Goal: Task Accomplishment & Management: Use online tool/utility

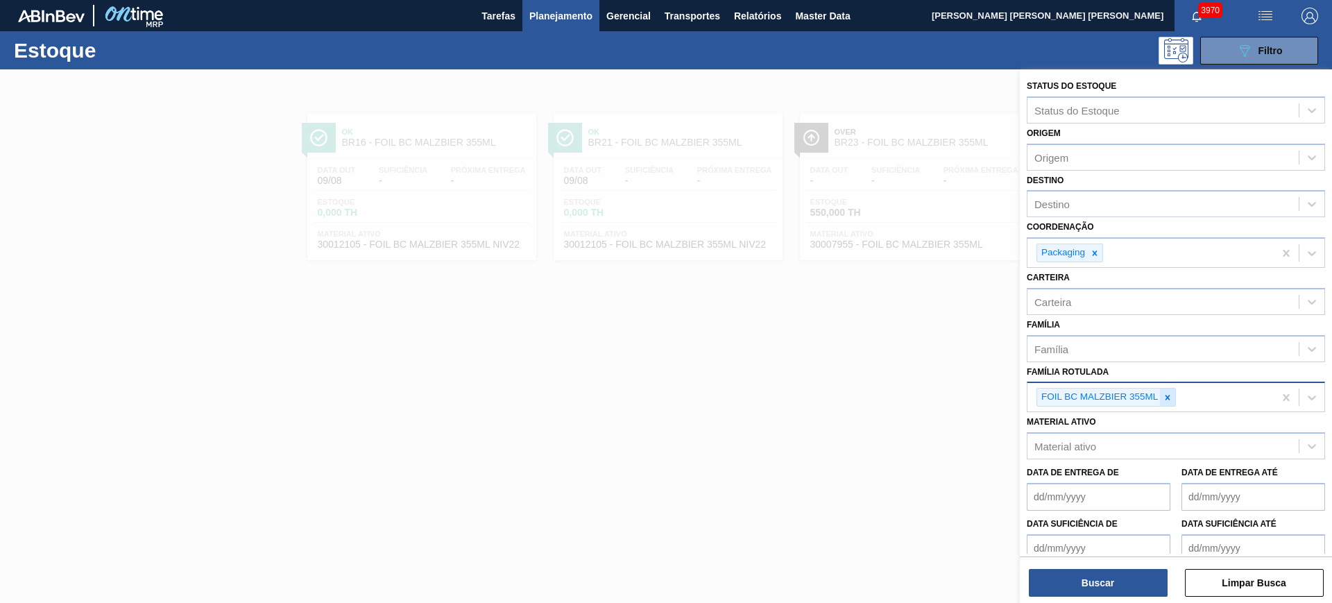
click at [1169, 399] on icon at bounding box center [1168, 398] width 10 height 10
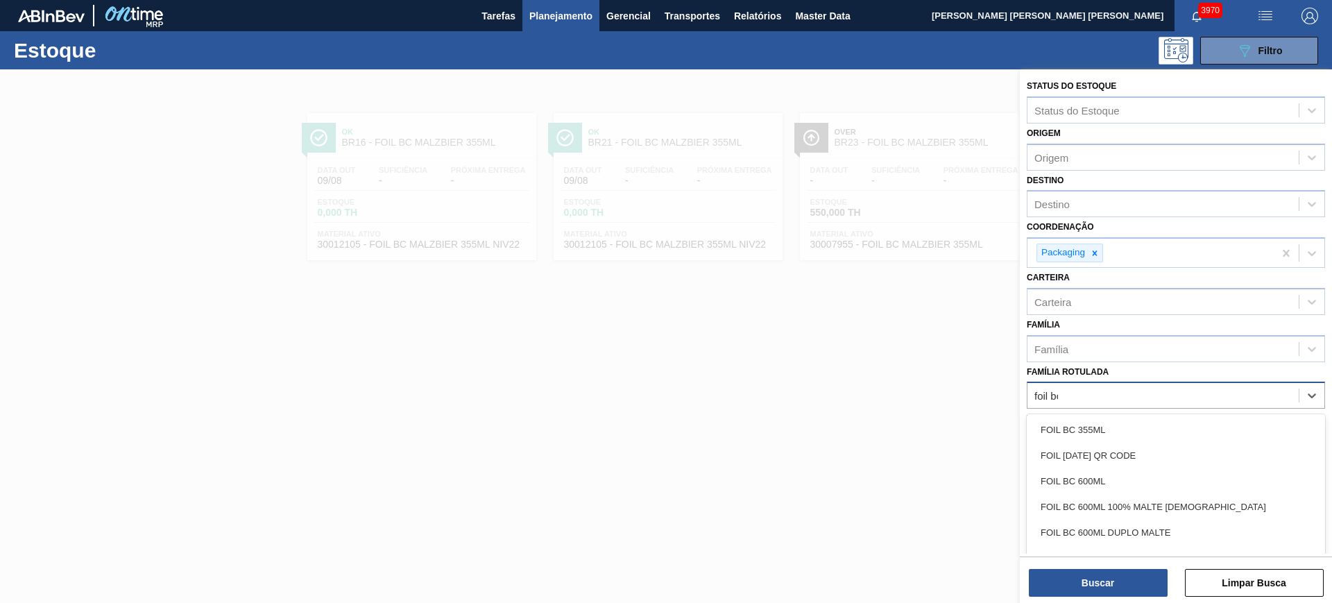
type Rotulada "foil bc"
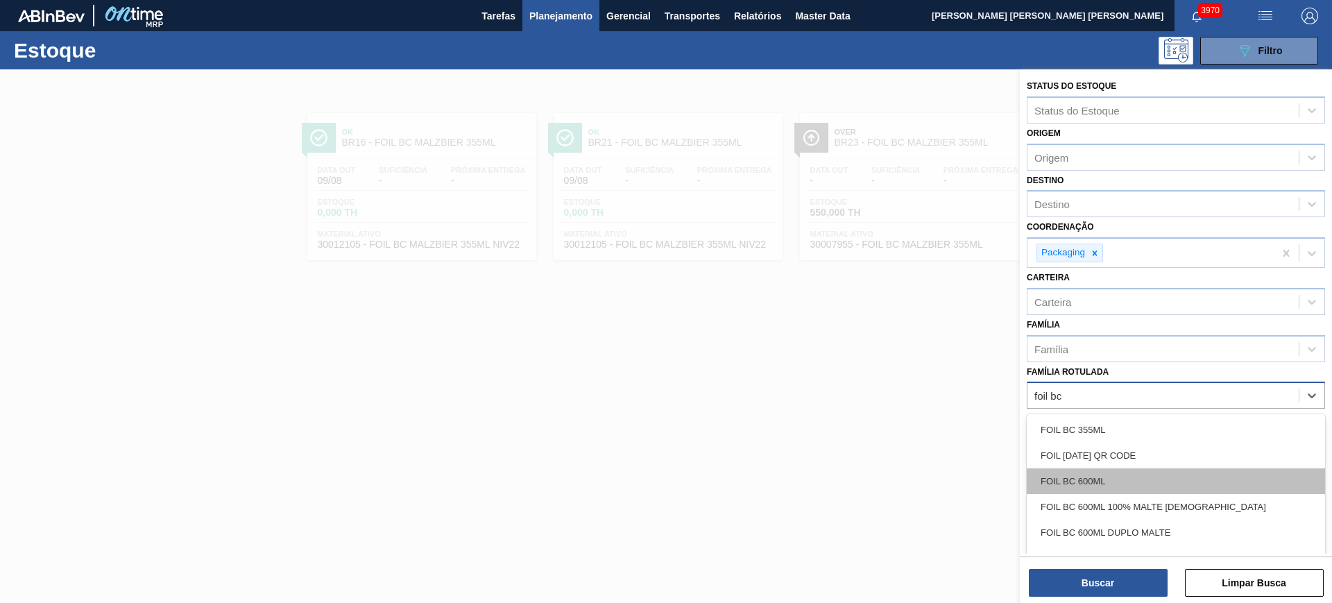
click at [1192, 487] on div "FOIL BC 600ML" at bounding box center [1176, 481] width 298 height 26
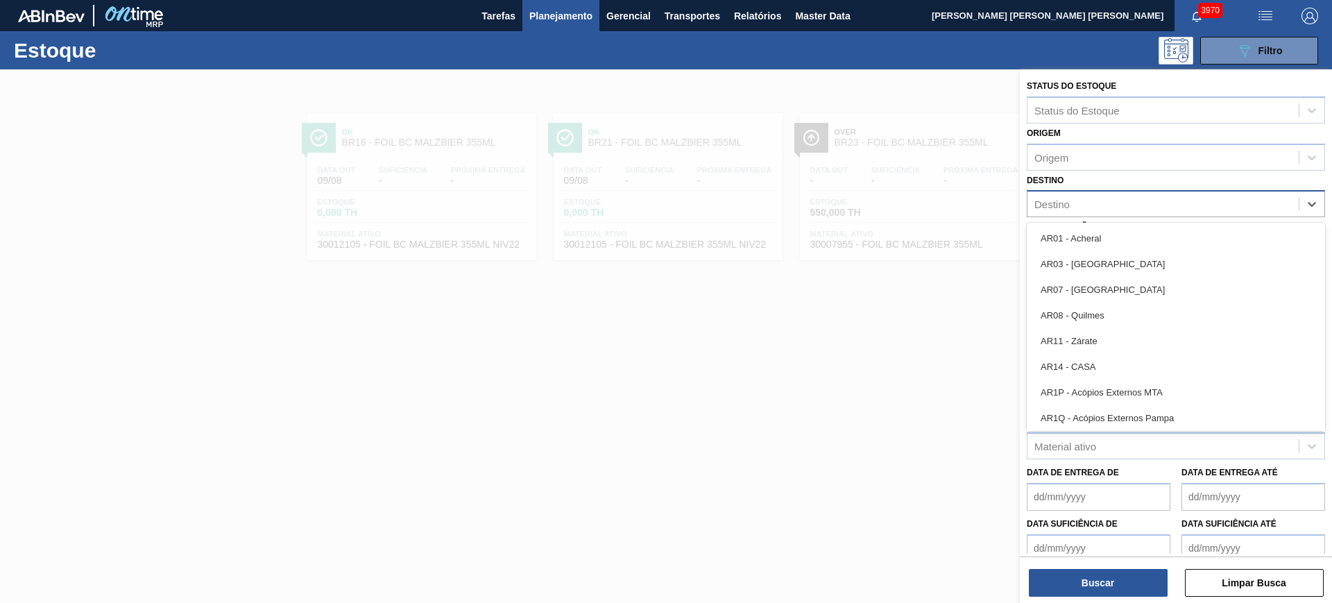
click at [1077, 198] on div "Destino" at bounding box center [1163, 204] width 271 height 20
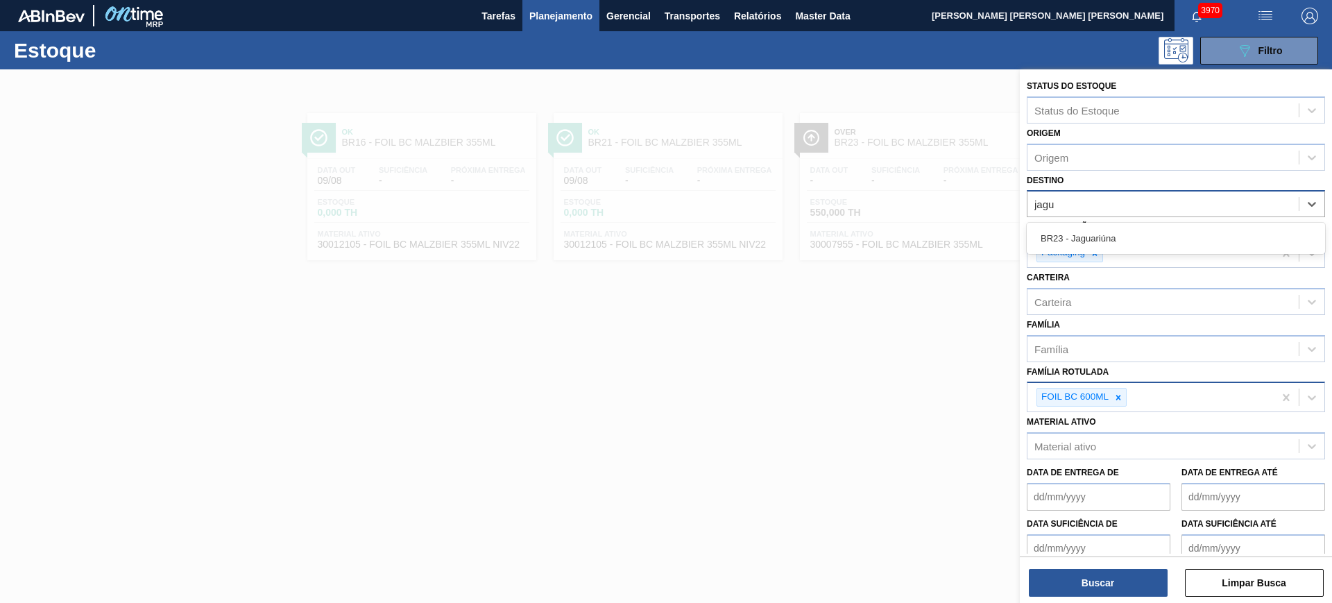
type input "jagua"
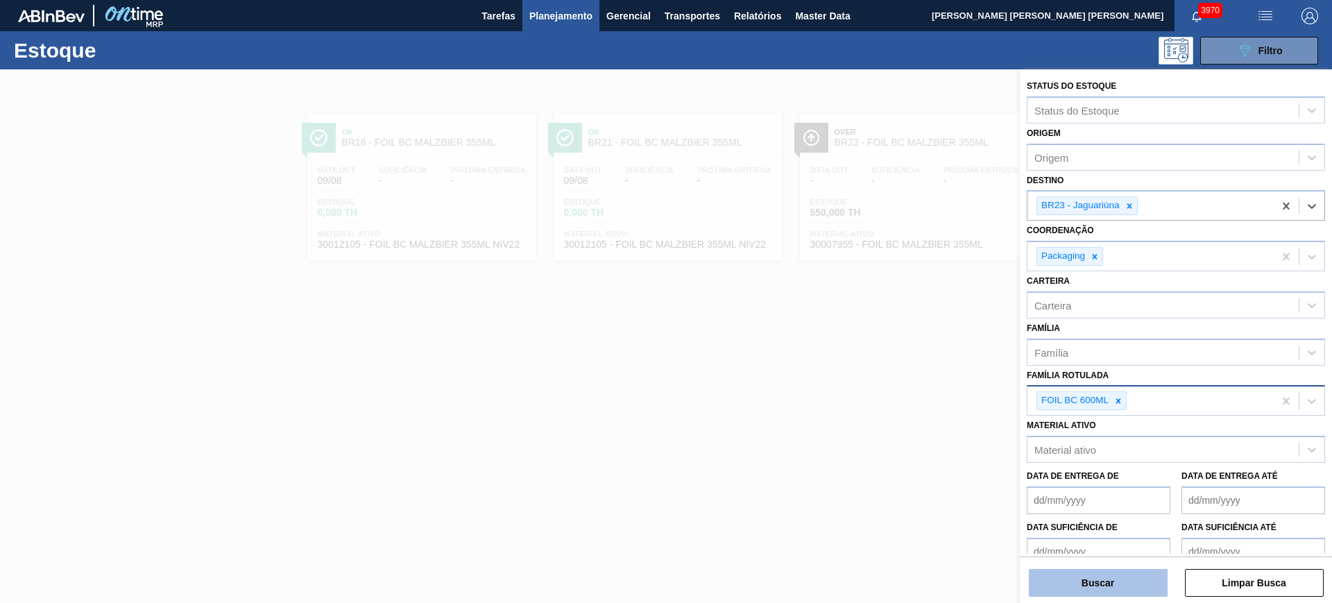
click at [1102, 575] on button "Buscar" at bounding box center [1098, 583] width 139 height 28
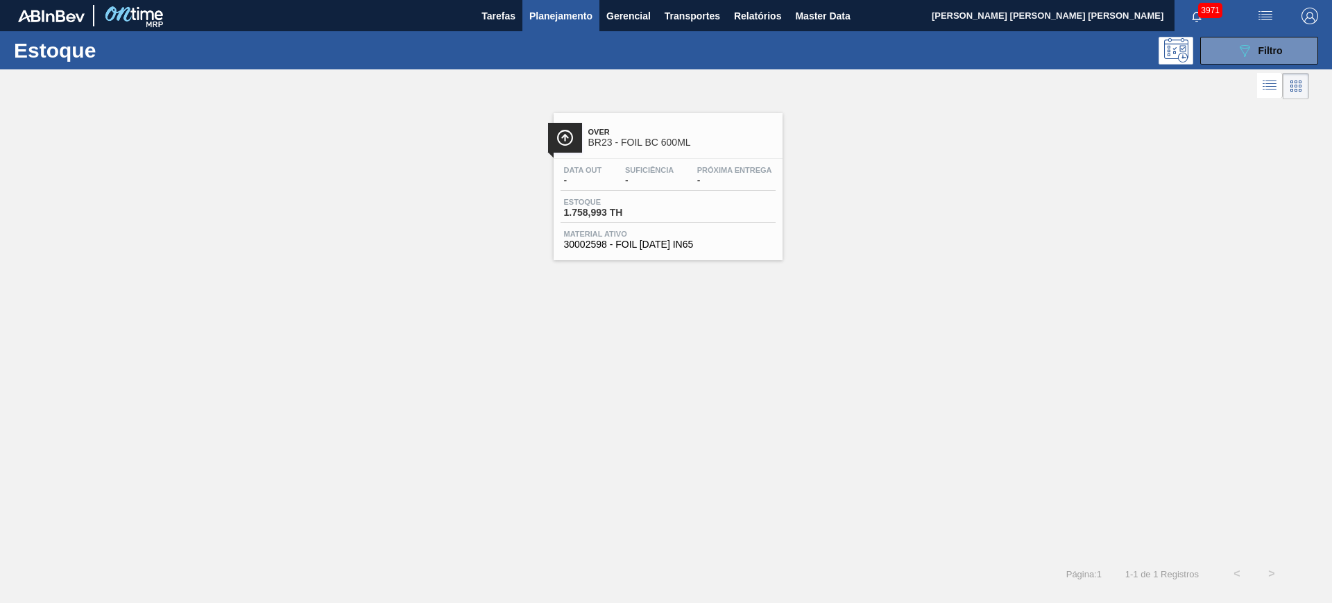
click at [668, 399] on div "Over BR23 - FOIL BC 600ML Data out - Suficiência - Próxima Entrega - Estoque 1.…" at bounding box center [666, 330] width 1332 height 454
drag, startPoint x: 1268, startPoint y: 46, endPoint x: 1255, endPoint y: 69, distance: 27.4
click at [1266, 48] on span "Filtro" at bounding box center [1271, 50] width 24 height 11
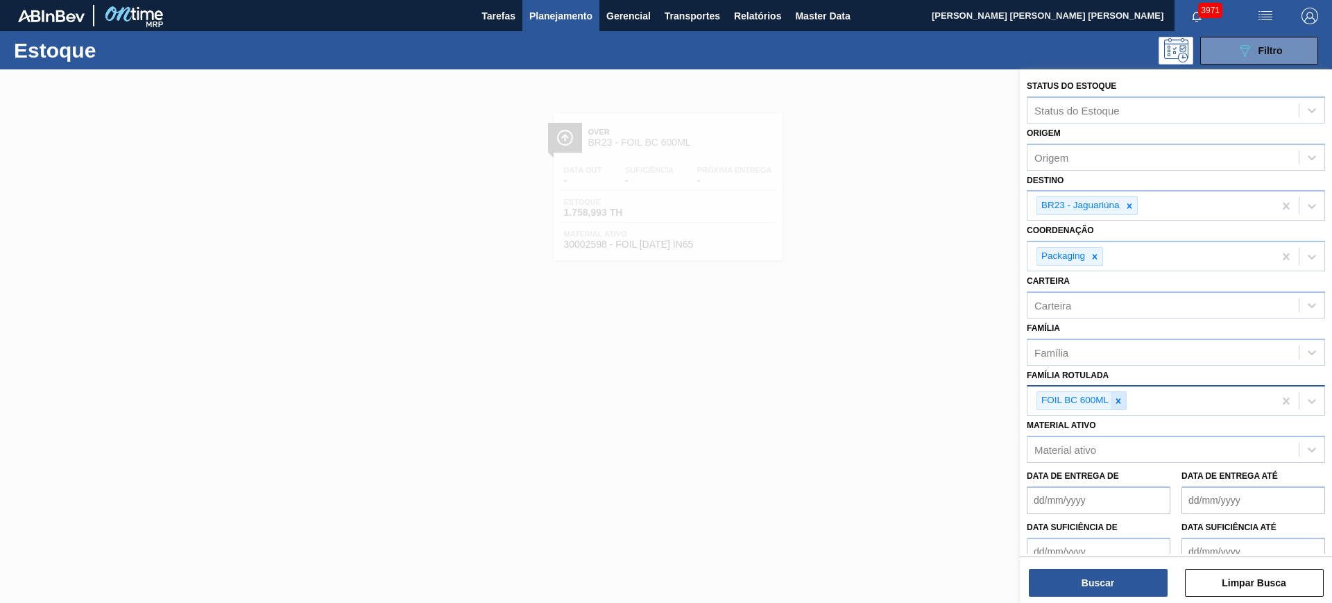
click at [1117, 401] on icon at bounding box center [1119, 401] width 10 height 10
click at [1127, 203] on icon at bounding box center [1130, 206] width 10 height 10
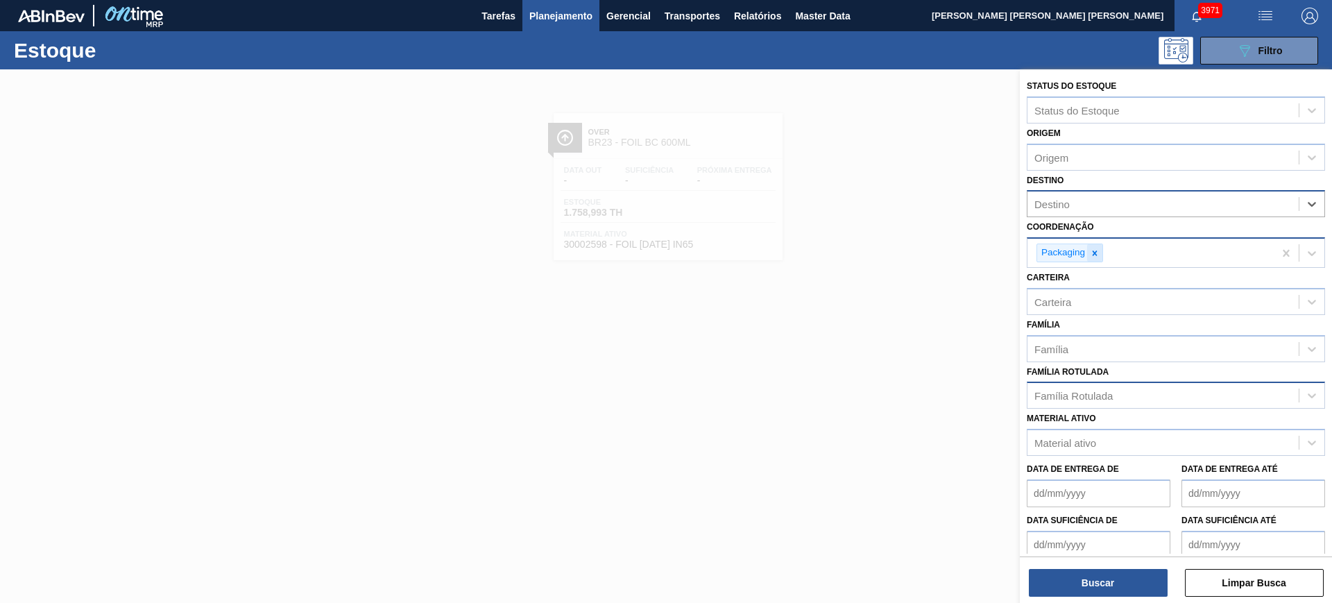
click at [1094, 254] on icon at bounding box center [1095, 253] width 5 height 5
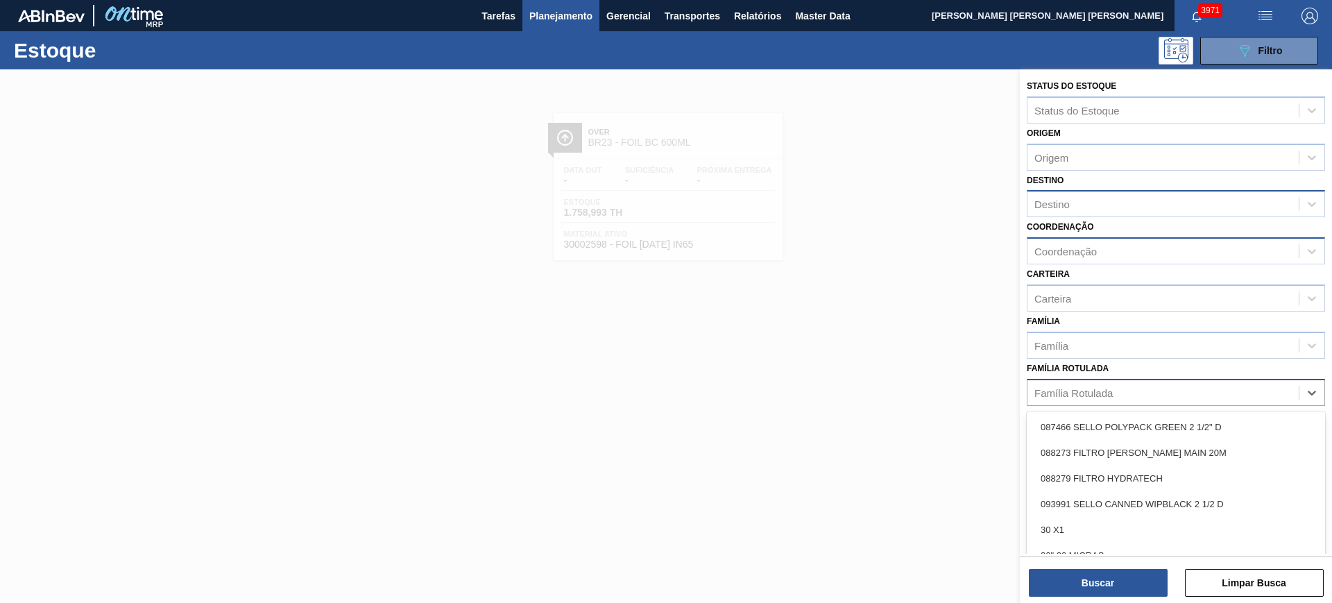
click at [1091, 393] on div "Família Rotulada" at bounding box center [1074, 393] width 78 height 12
type Rotulada "XAROPE"
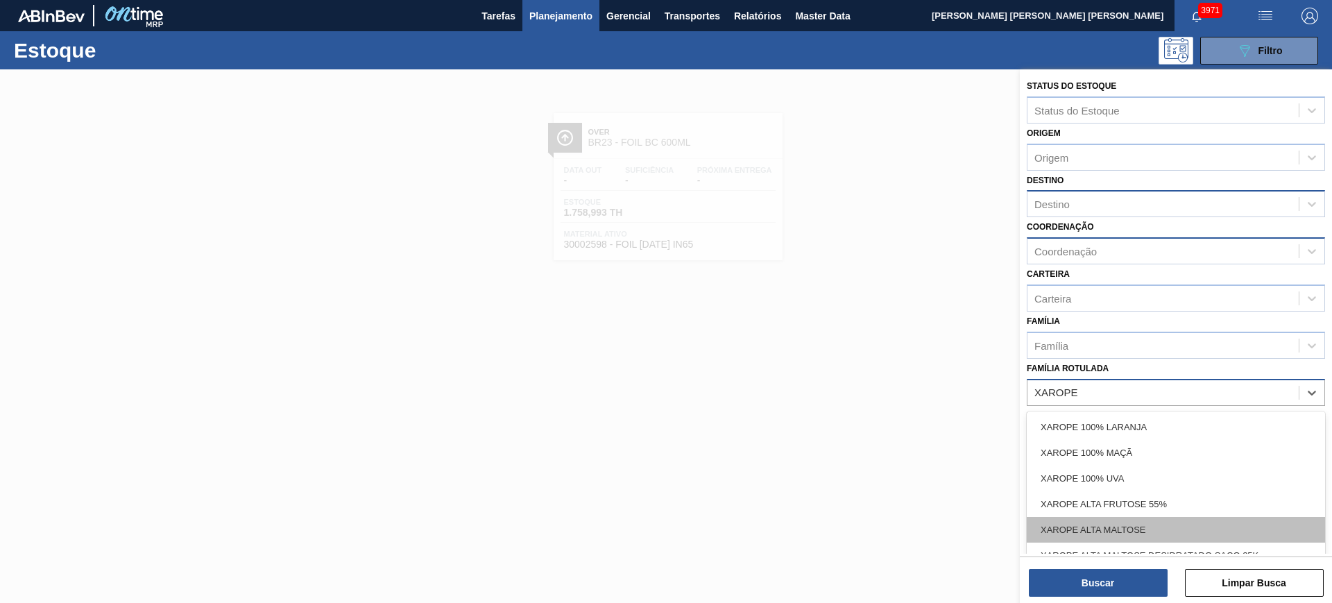
click at [1188, 525] on div "XAROPE ALTA MALTOSE" at bounding box center [1176, 530] width 298 height 26
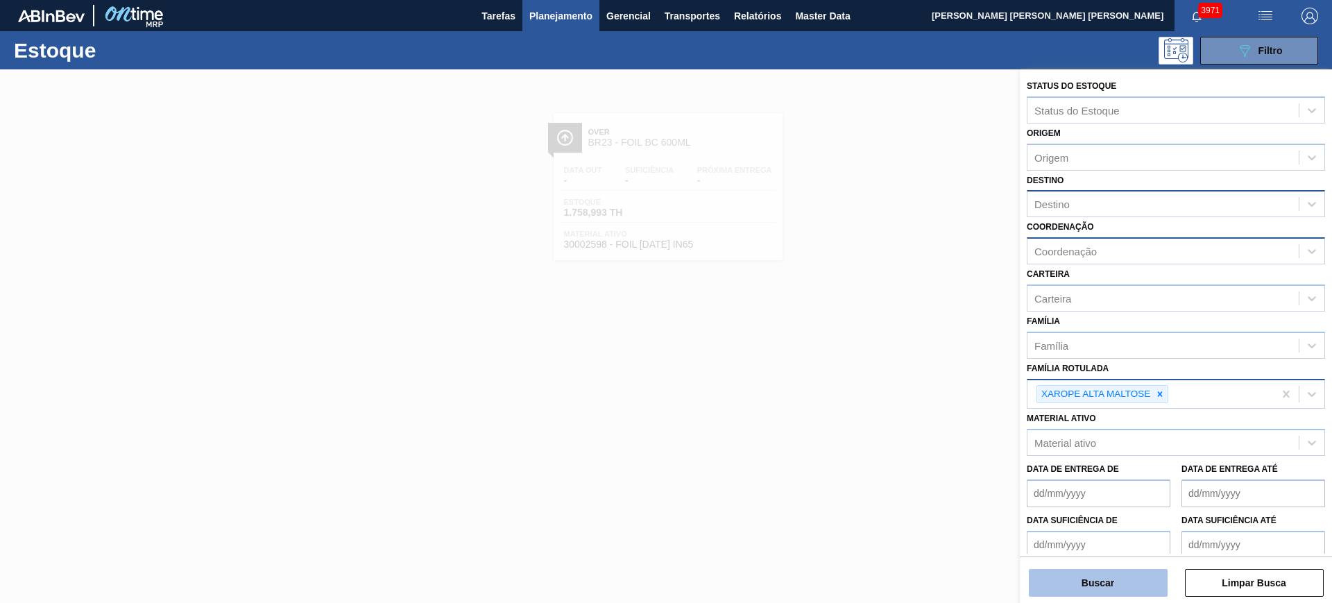
click at [1108, 587] on button "Buscar" at bounding box center [1098, 583] width 139 height 28
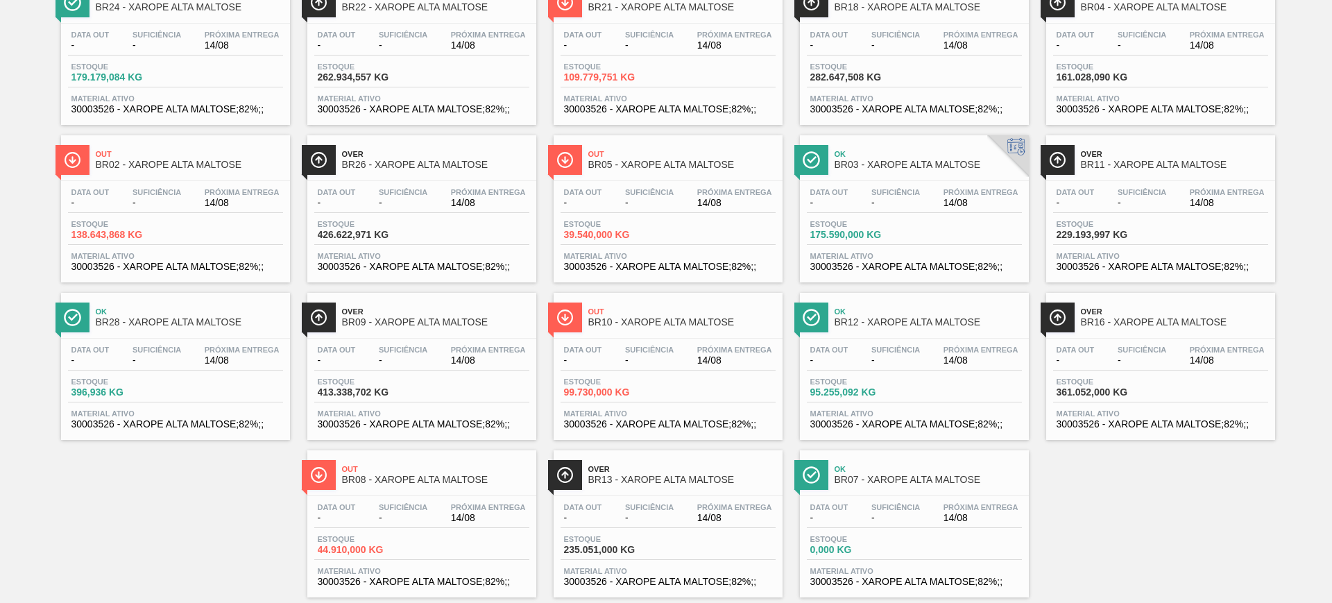
scroll to position [322, 0]
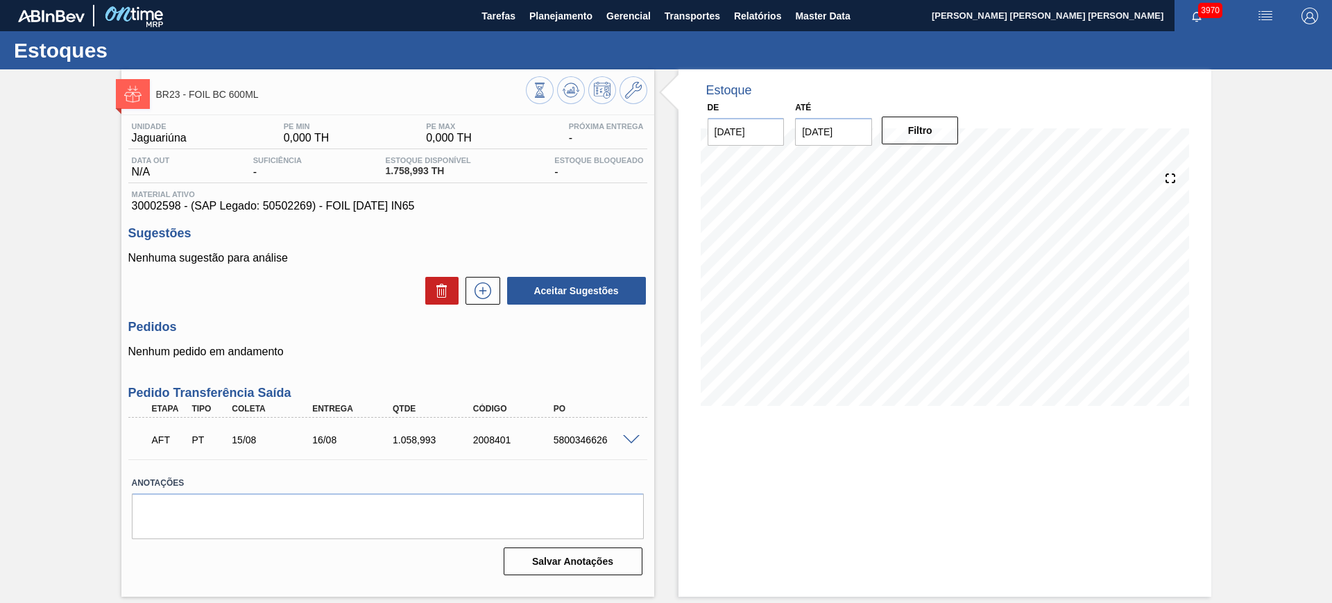
click at [572, 441] on div "5800346626" at bounding box center [595, 439] width 90 height 11
copy div "5800346626"
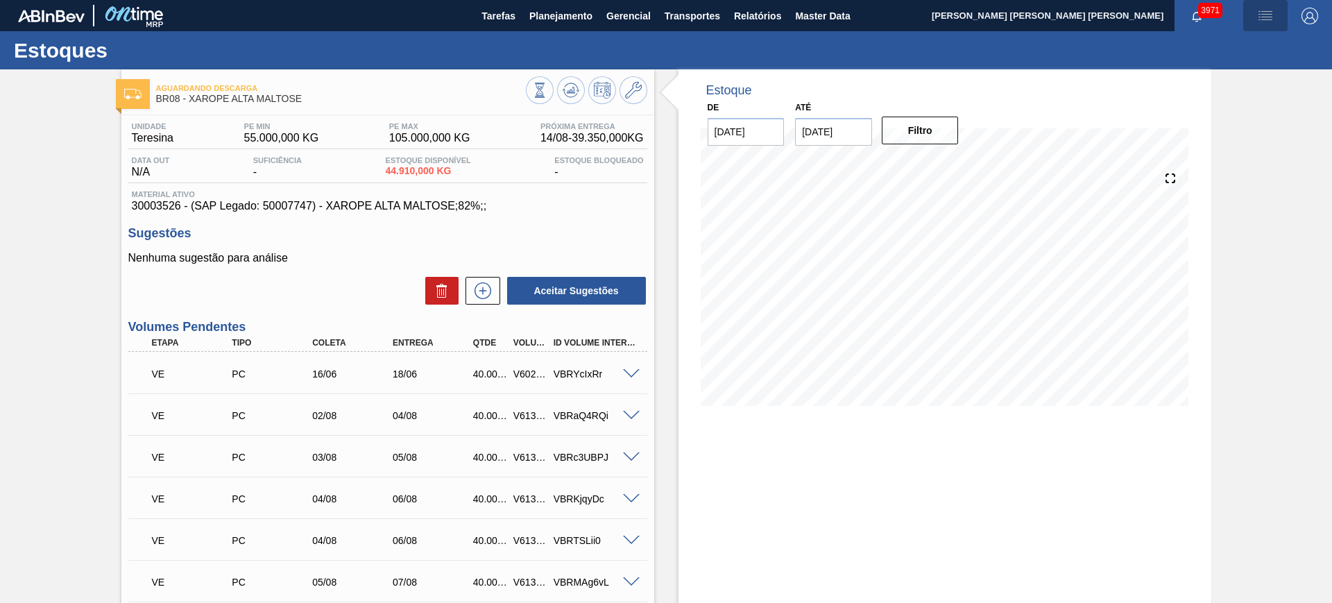
click at [1266, 17] on img "button" at bounding box center [1265, 16] width 17 height 17
click at [1248, 49] on li "Upload de Volumes" at bounding box center [1261, 49] width 120 height 25
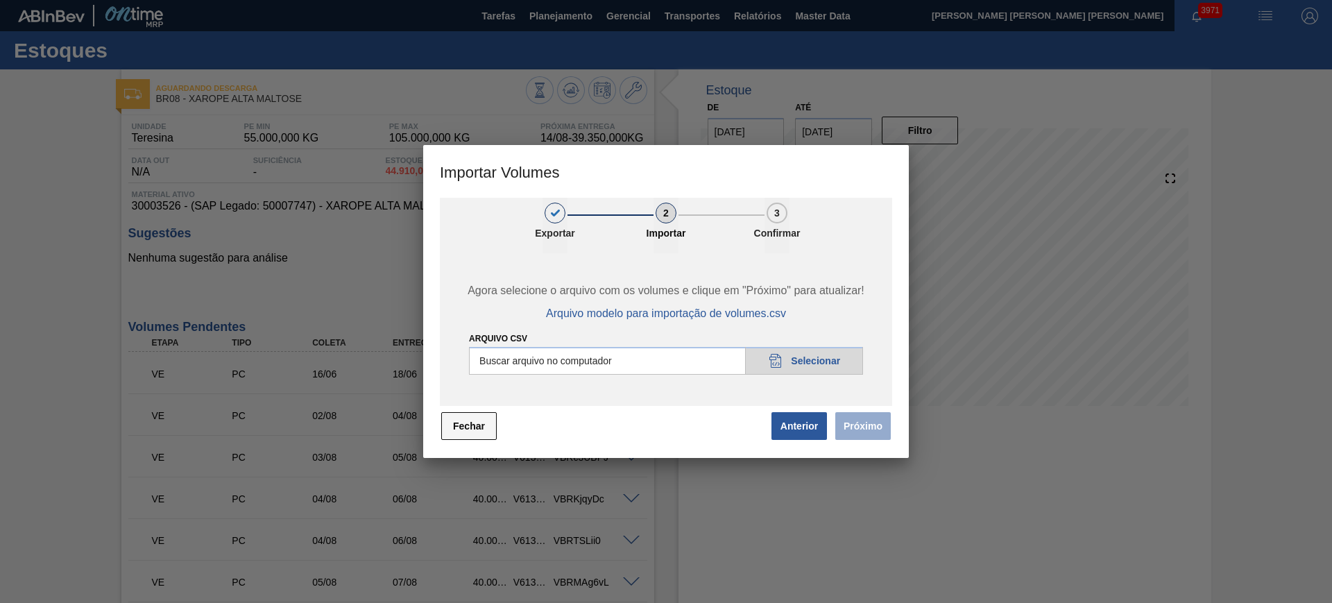
click at [464, 429] on button "Fechar" at bounding box center [469, 426] width 56 height 28
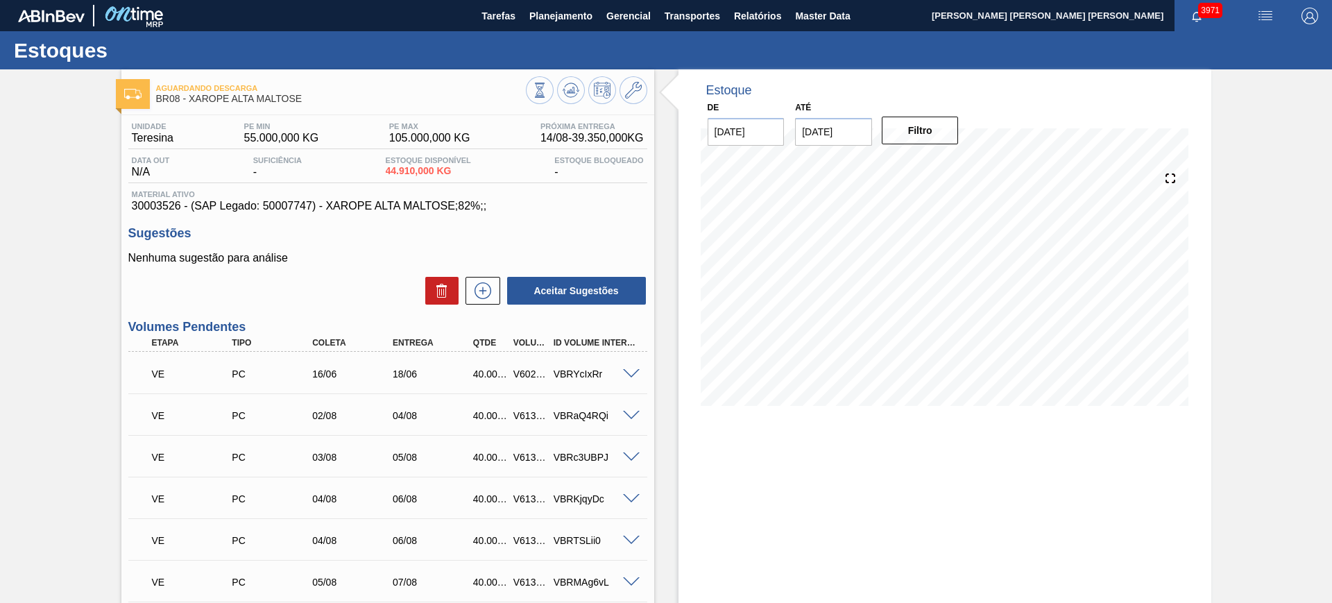
click at [1271, 13] on img "button" at bounding box center [1265, 16] width 17 height 17
click at [1277, 135] on div at bounding box center [666, 301] width 1332 height 603
click at [1267, 24] on button "button" at bounding box center [1266, 15] width 44 height 31
click at [1246, 53] on li "Upload de Volumes" at bounding box center [1261, 49] width 120 height 25
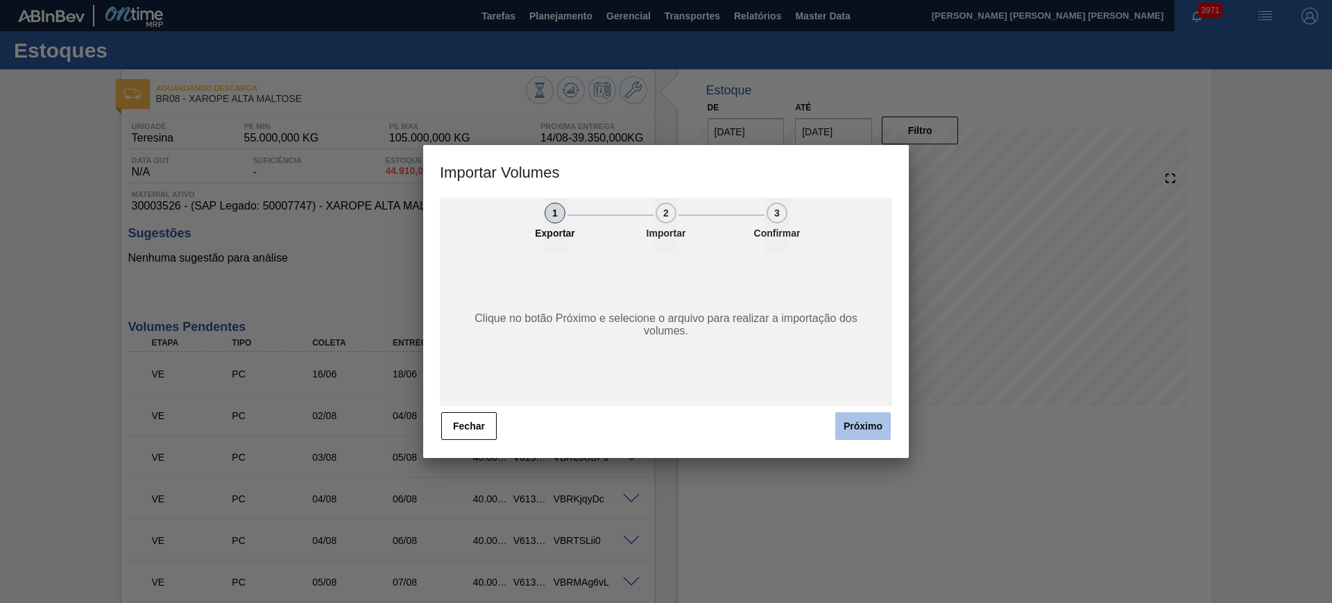
click at [845, 423] on button "Próximo" at bounding box center [863, 426] width 56 height 28
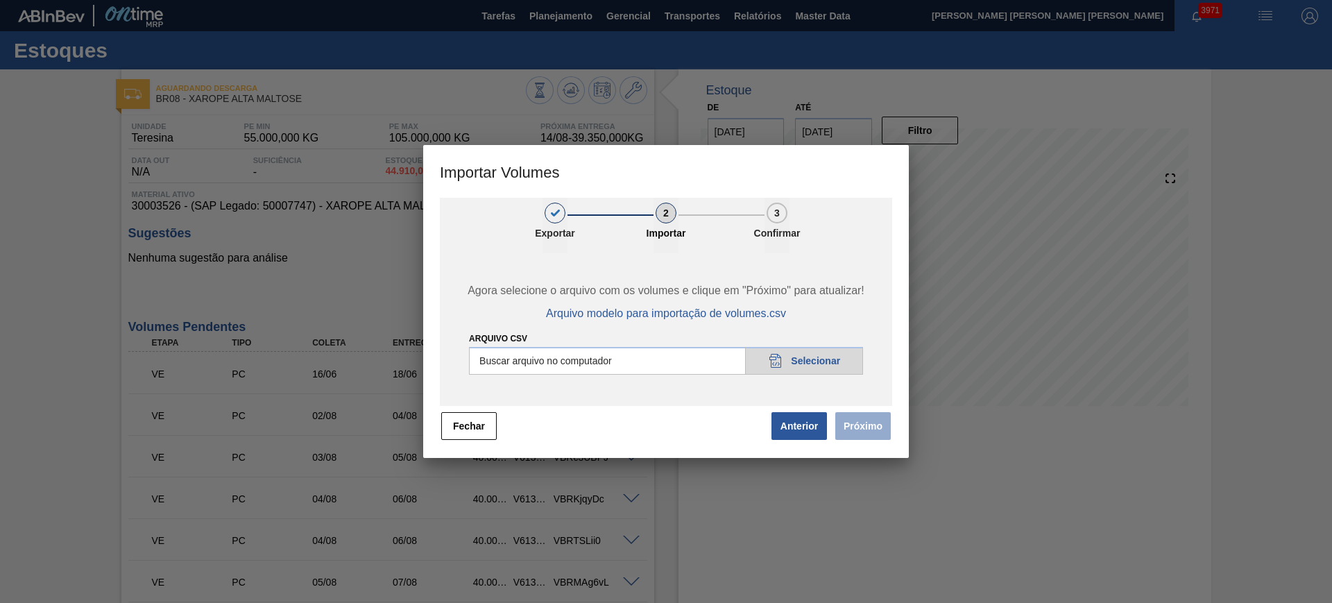
click at [840, 368] on input "Arquivo csv" at bounding box center [666, 361] width 394 height 28
click at [455, 433] on button "Fechar" at bounding box center [469, 426] width 56 height 28
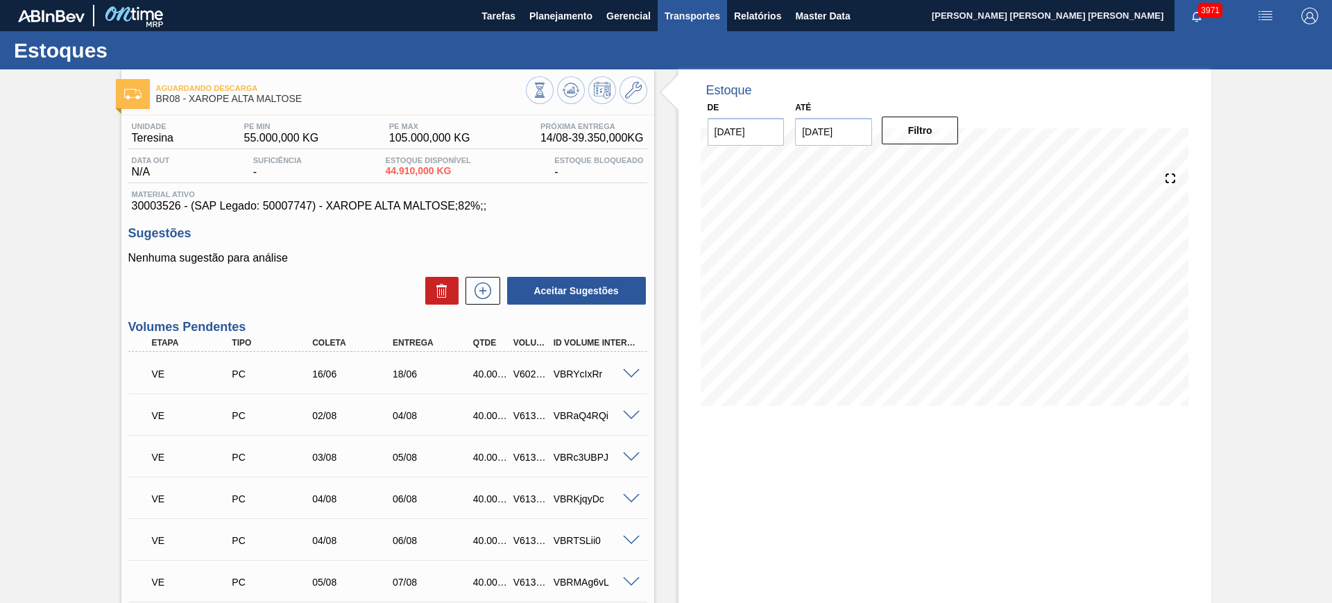
click at [701, 18] on span "Transportes" at bounding box center [693, 16] width 56 height 17
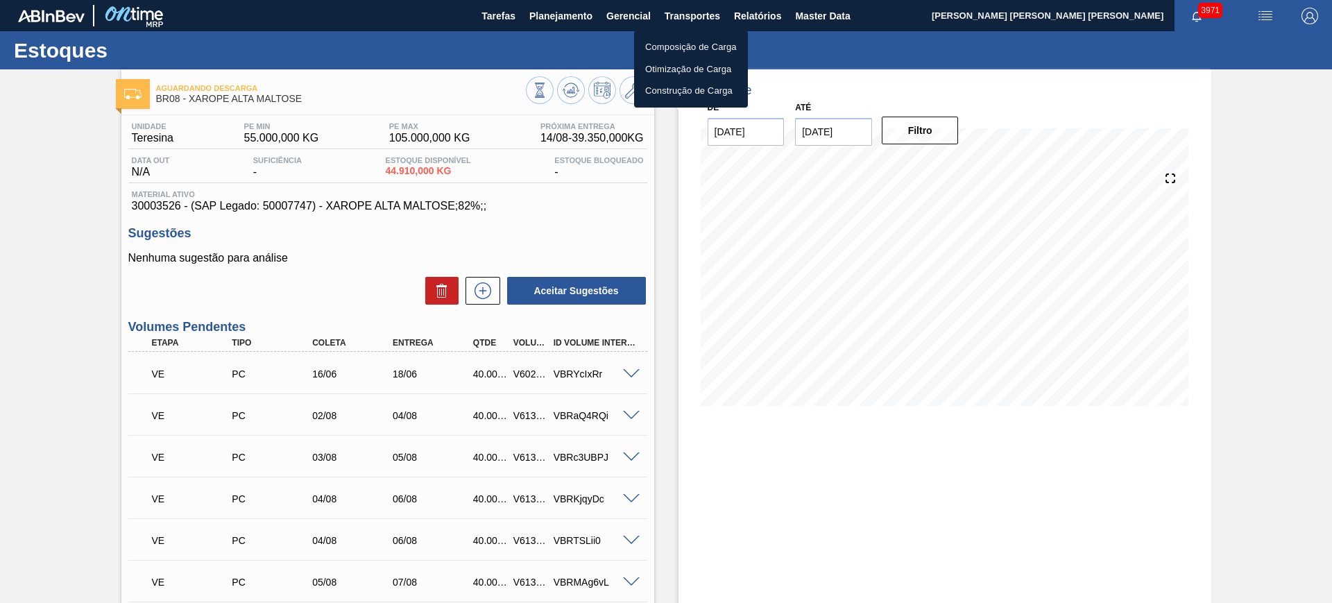
click at [702, 65] on li "Otimização de Carga" at bounding box center [691, 69] width 114 height 22
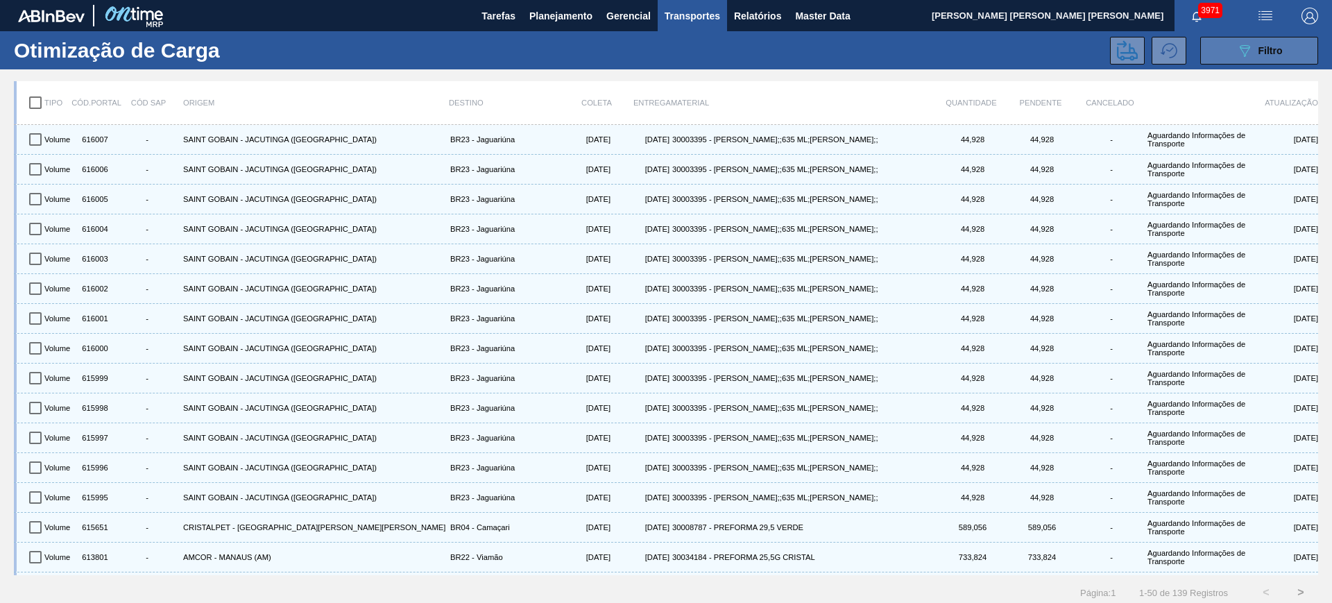
click at [1246, 47] on icon at bounding box center [1245, 51] width 10 height 12
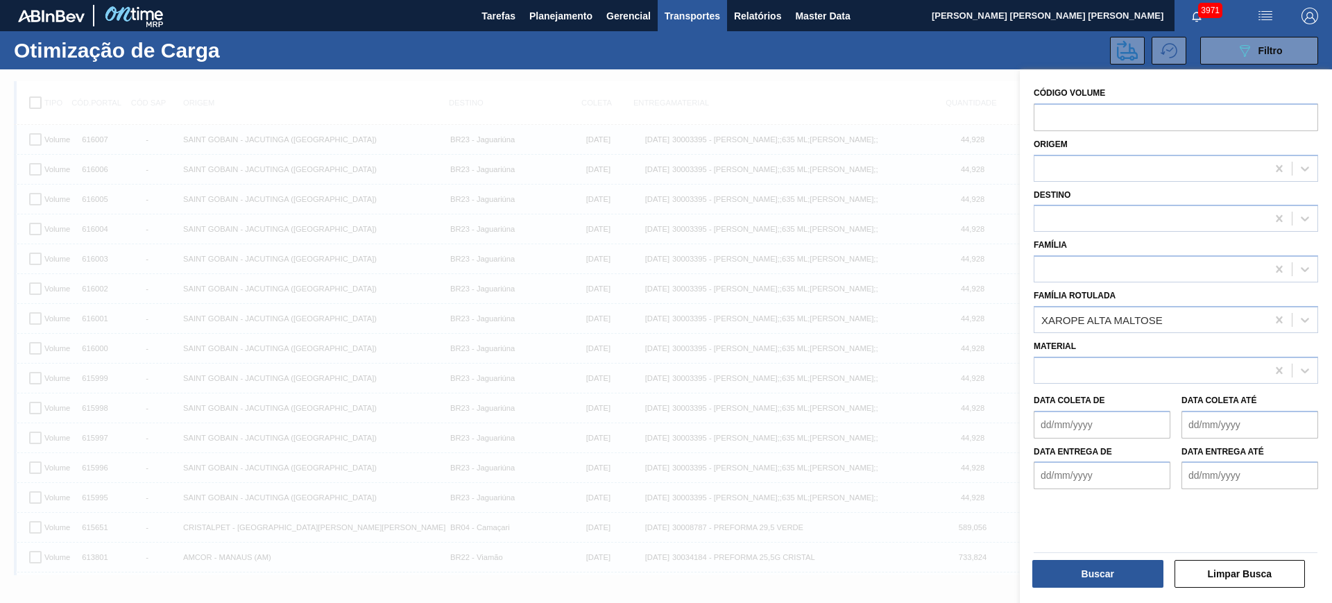
click at [720, 81] on div at bounding box center [666, 370] width 1332 height 603
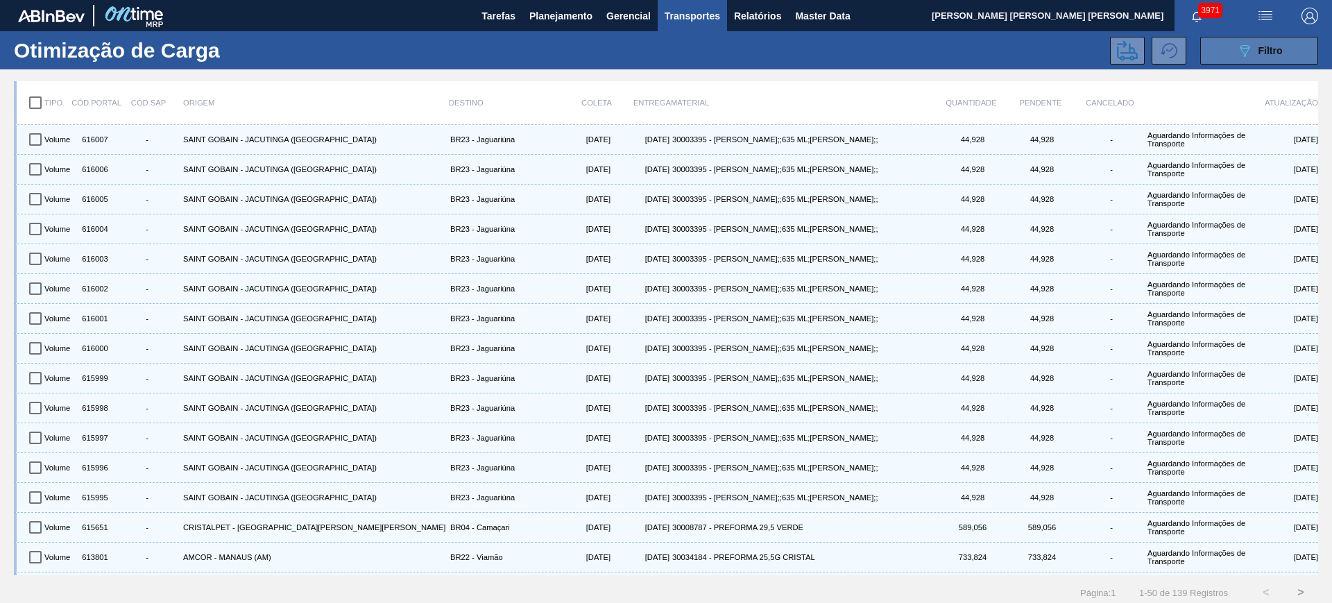
click at [1270, 50] on span "Filtro" at bounding box center [1271, 50] width 24 height 11
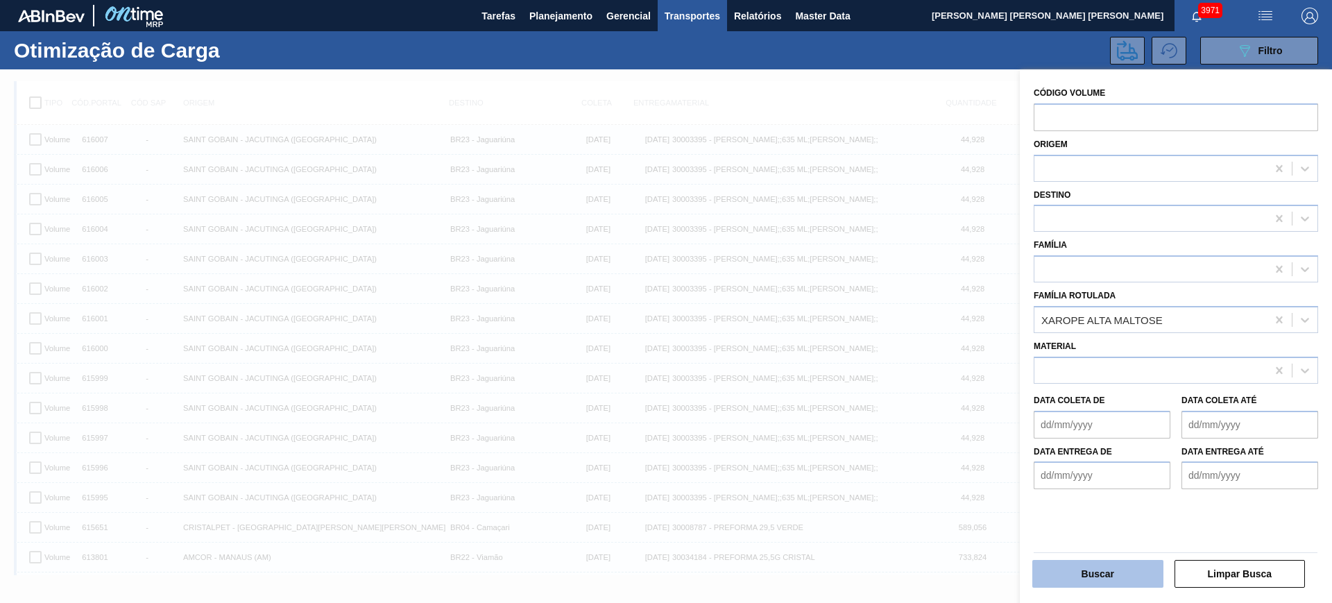
click at [1149, 568] on button "Buscar" at bounding box center [1098, 574] width 131 height 28
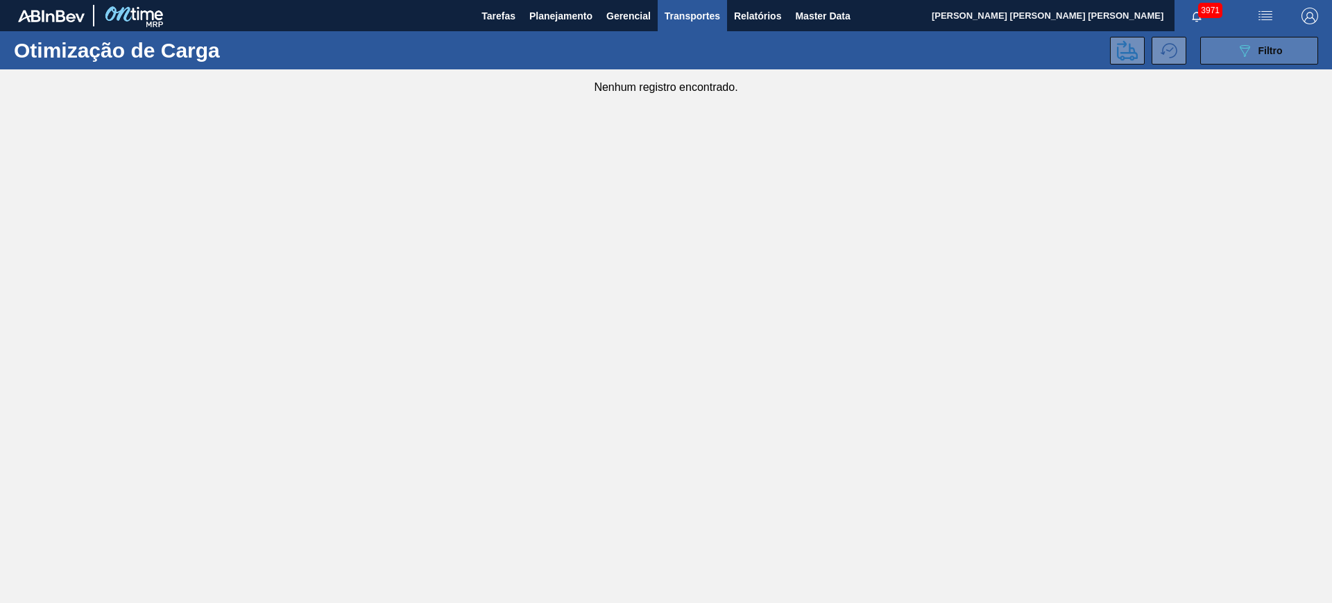
click at [1266, 45] on span "Filtro" at bounding box center [1271, 50] width 24 height 11
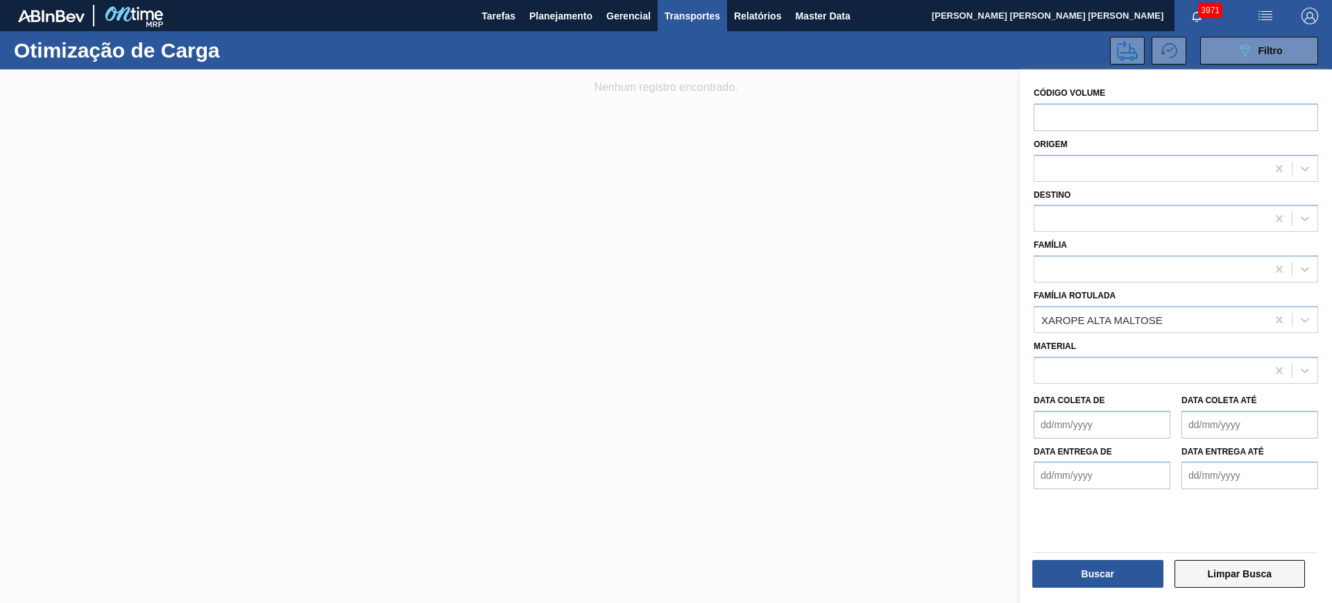
click at [1206, 577] on button "Limpar Busca" at bounding box center [1240, 574] width 131 height 28
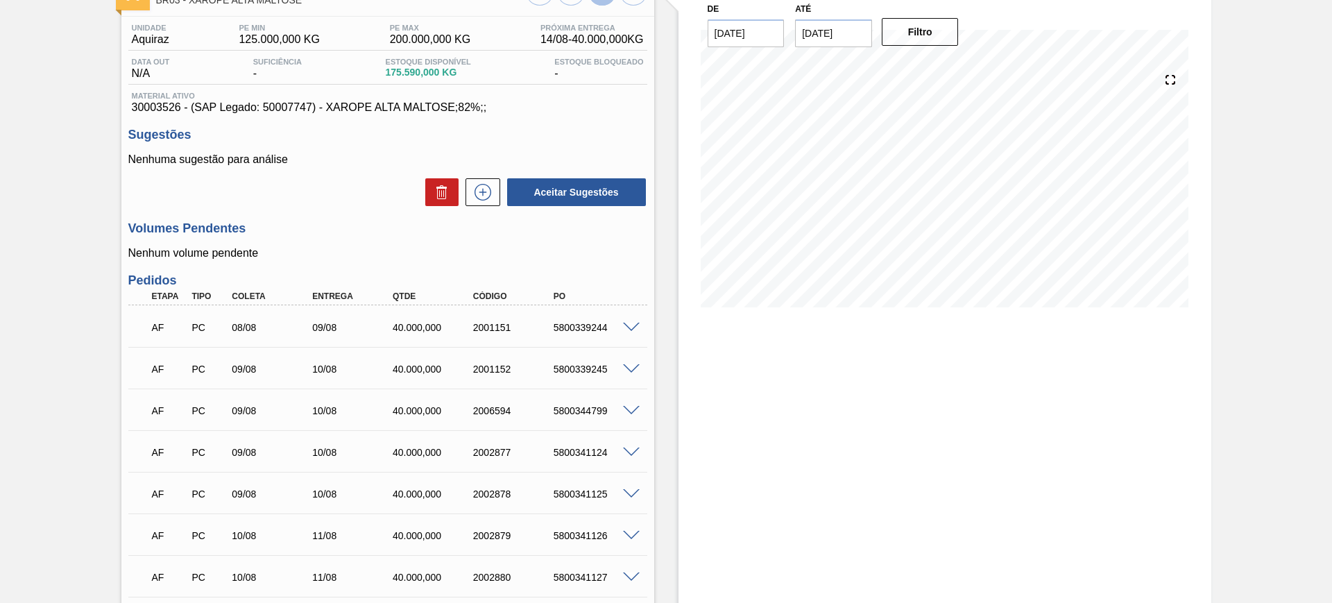
scroll to position [260, 0]
